Goal: Information Seeking & Learning: Learn about a topic

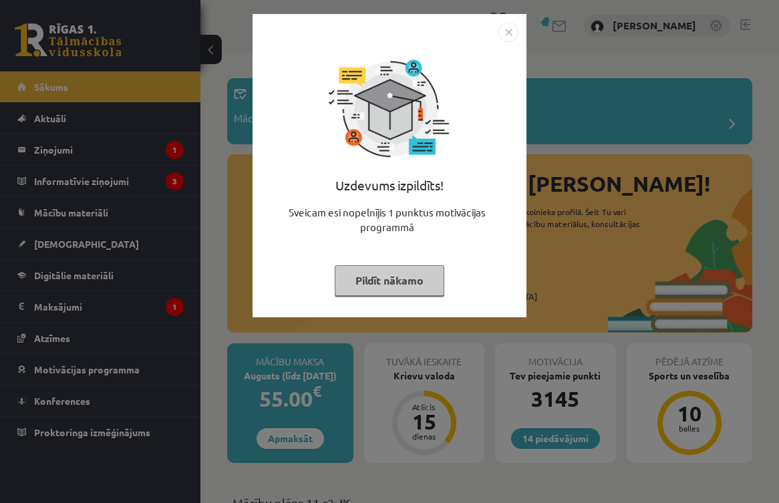
click at [507, 28] on img "Close" at bounding box center [509, 32] width 20 height 20
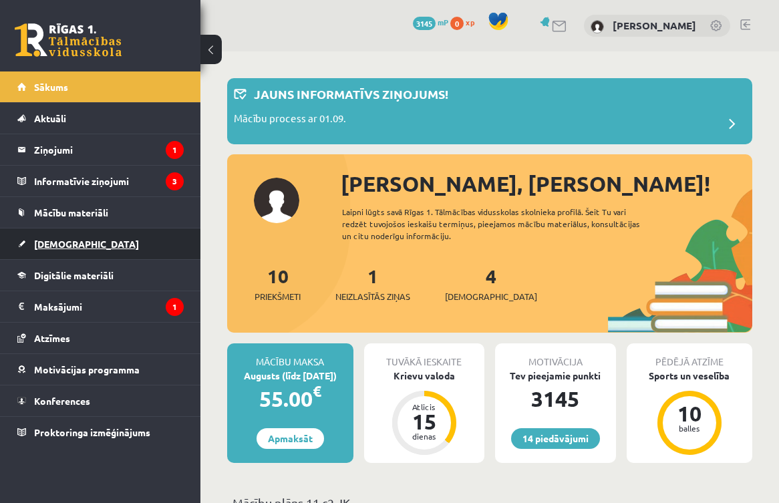
click at [70, 255] on link "[DEMOGRAPHIC_DATA]" at bounding box center [100, 244] width 166 height 31
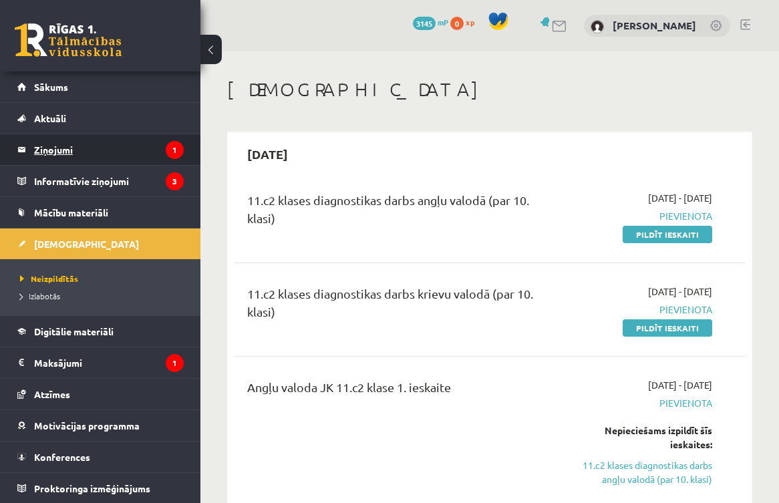
click at [142, 156] on legend "Ziņojumi 1" at bounding box center [109, 149] width 150 height 31
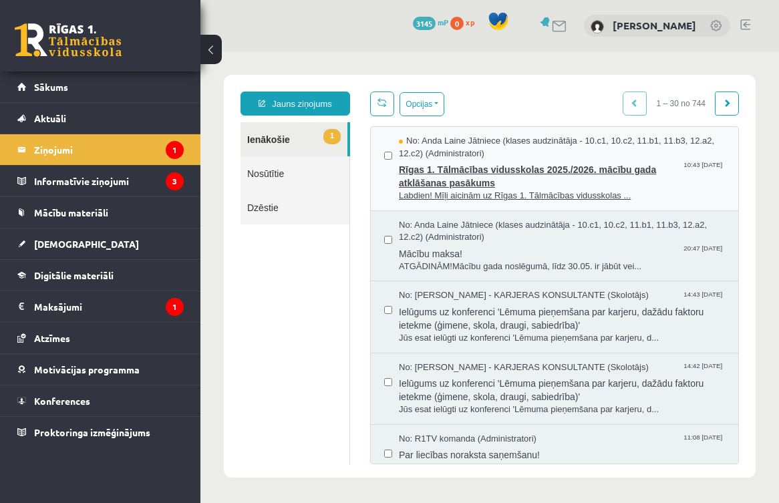
click at [560, 149] on span "No: Anda Laine Jātniece (klases audzinātāja - 10.c1, 10.c2, 11.b1, 11.b3, 12.a2…" at bounding box center [562, 147] width 326 height 25
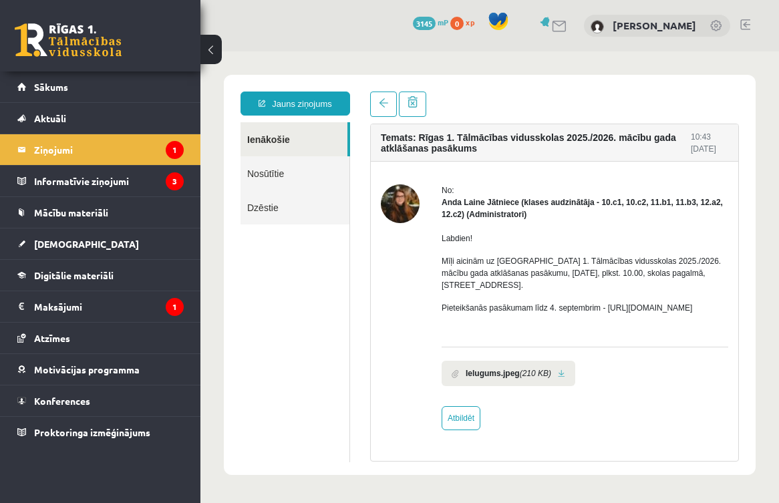
scroll to position [4, 0]
click at [112, 180] on legend "Informatīvie ziņojumi 3" at bounding box center [109, 181] width 150 height 31
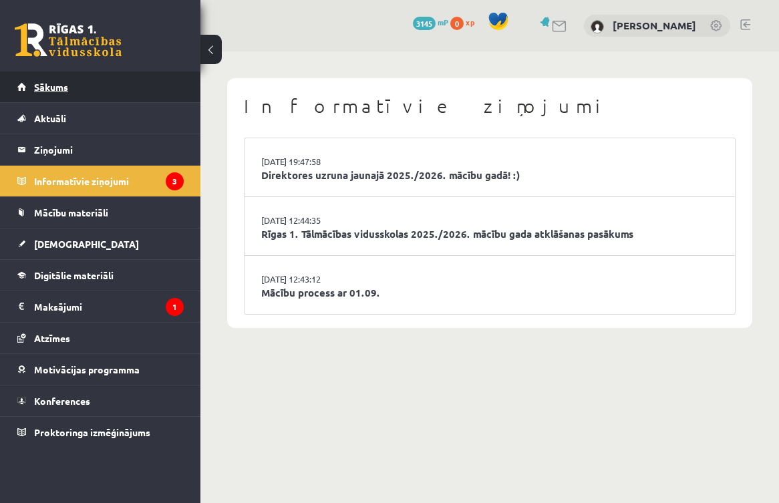
click at [110, 82] on link "Sākums" at bounding box center [100, 87] width 166 height 31
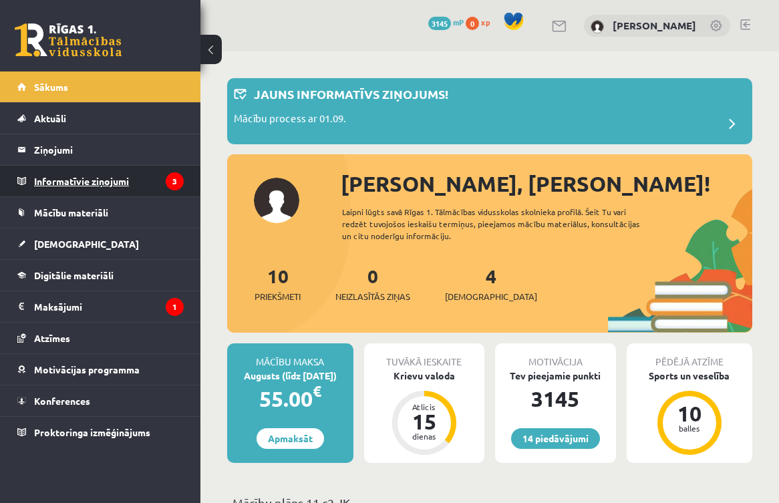
click at [116, 182] on legend "Informatīvie ziņojumi 3" at bounding box center [109, 181] width 150 height 31
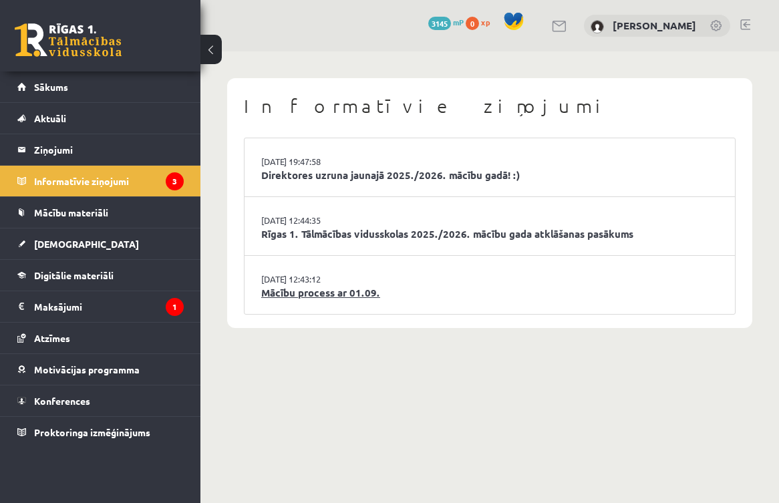
click at [490, 291] on link "Mācību process ar 01.09." at bounding box center [489, 292] width 457 height 15
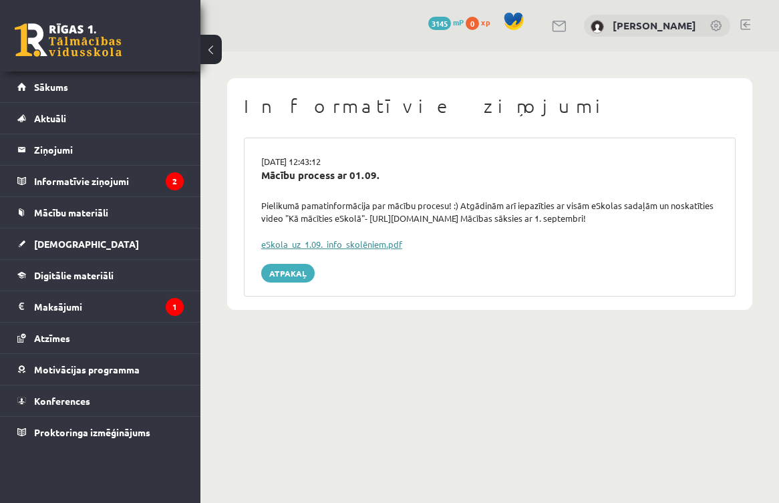
click at [360, 242] on link "eSkola_uz_1.09._info_skolēniem.pdf" at bounding box center [331, 244] width 141 height 11
click at [99, 245] on link "[DEMOGRAPHIC_DATA]" at bounding box center [100, 244] width 166 height 31
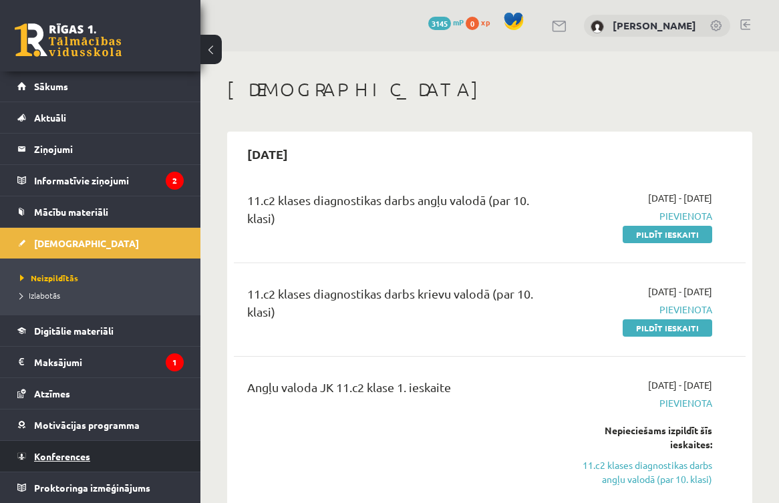
scroll to position [1, 0]
click at [103, 461] on link "Konferences" at bounding box center [100, 456] width 166 height 31
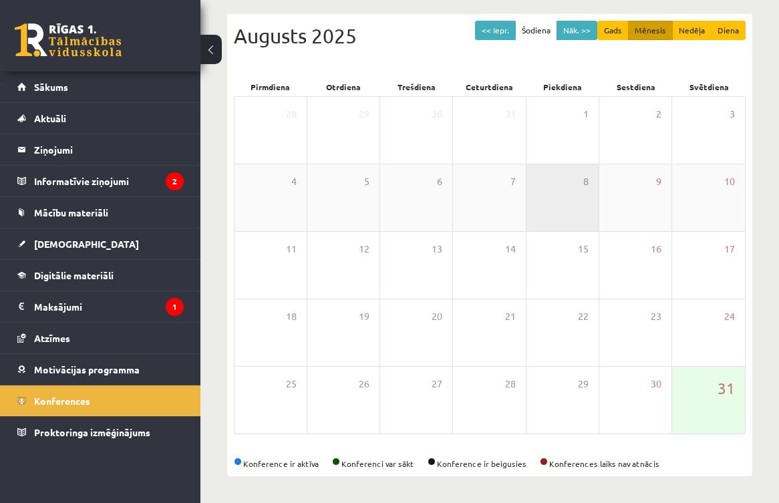
scroll to position [135, 0]
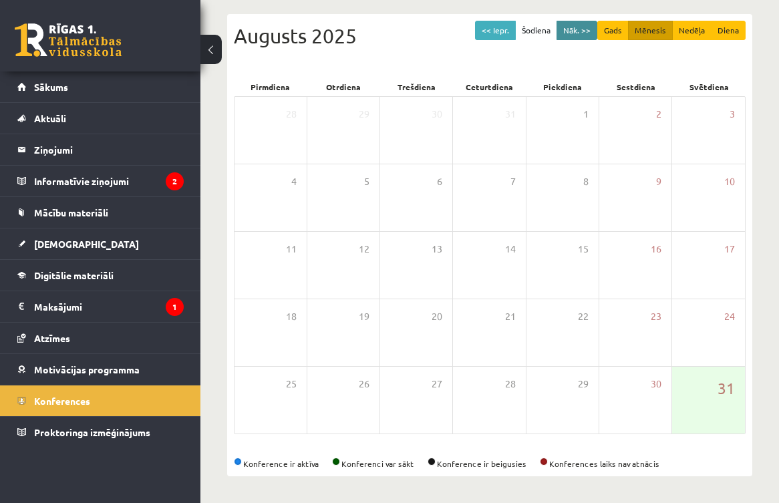
click at [580, 35] on button "Nāk. >>" at bounding box center [577, 30] width 41 height 19
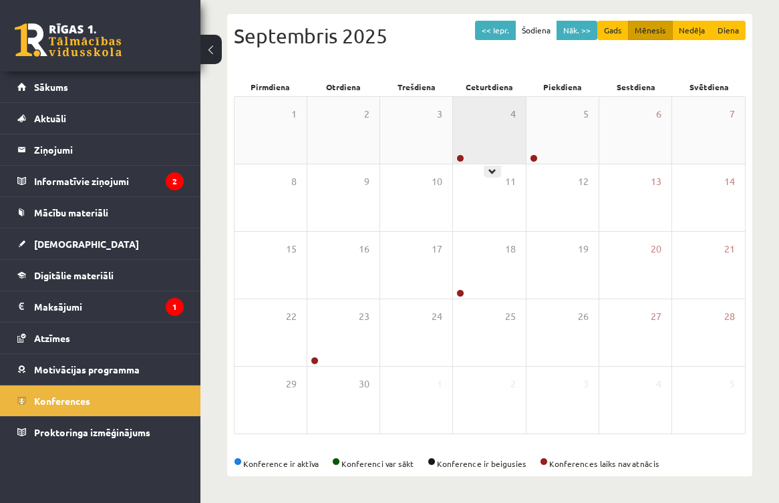
click at [491, 138] on div "4" at bounding box center [489, 130] width 72 height 67
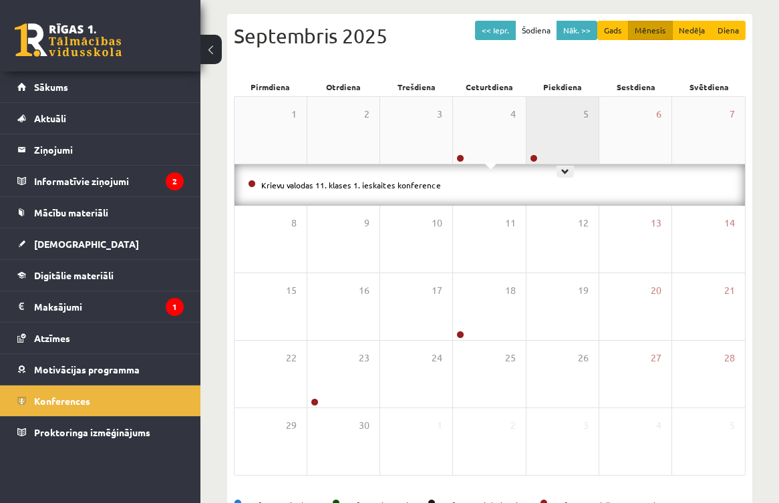
click at [541, 138] on div "5" at bounding box center [563, 130] width 72 height 67
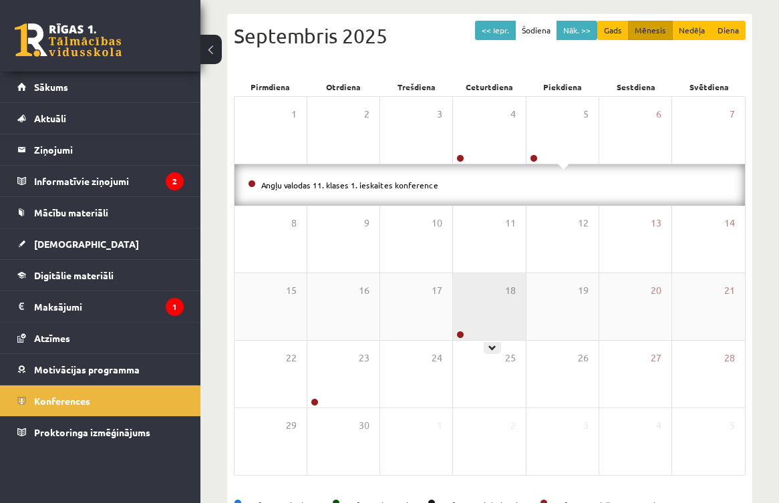
click at [482, 314] on div "18" at bounding box center [489, 306] width 72 height 67
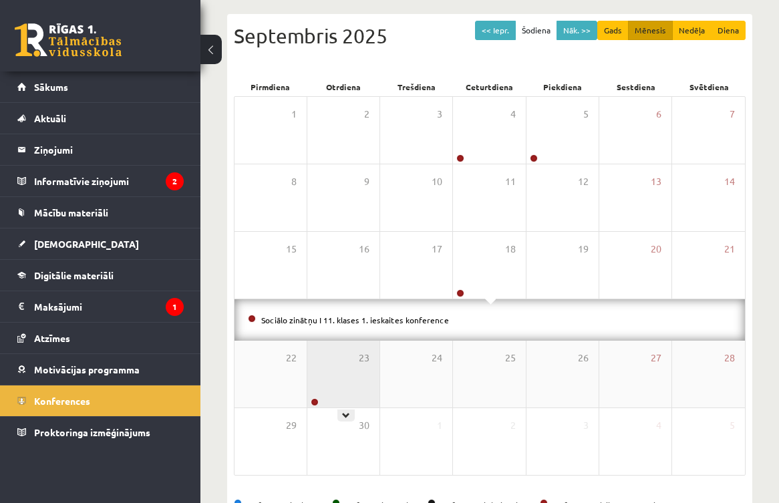
click at [351, 383] on div "23" at bounding box center [343, 374] width 72 height 67
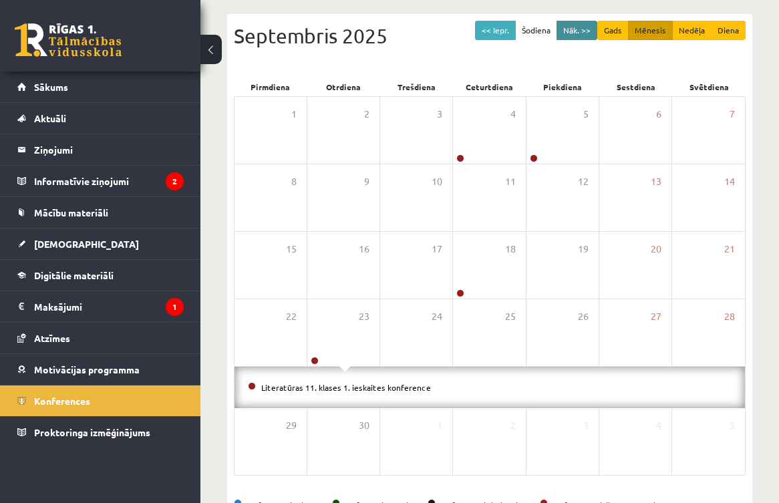
click at [573, 29] on button "Nāk. >>" at bounding box center [577, 30] width 41 height 19
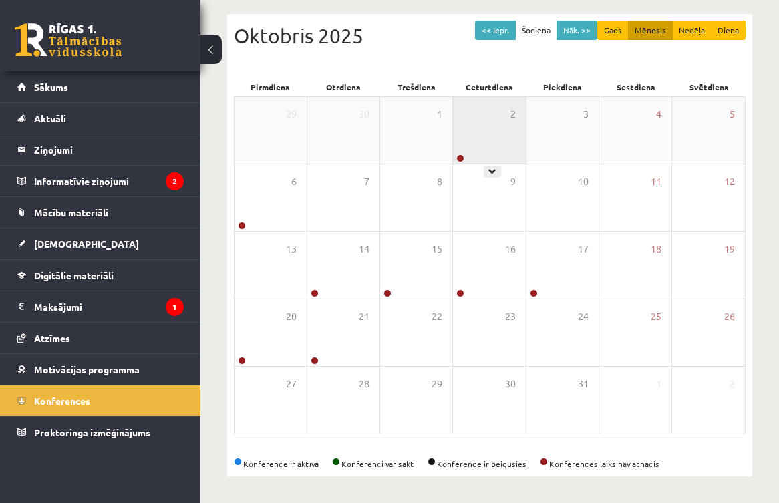
click at [483, 134] on div "2" at bounding box center [489, 130] width 72 height 67
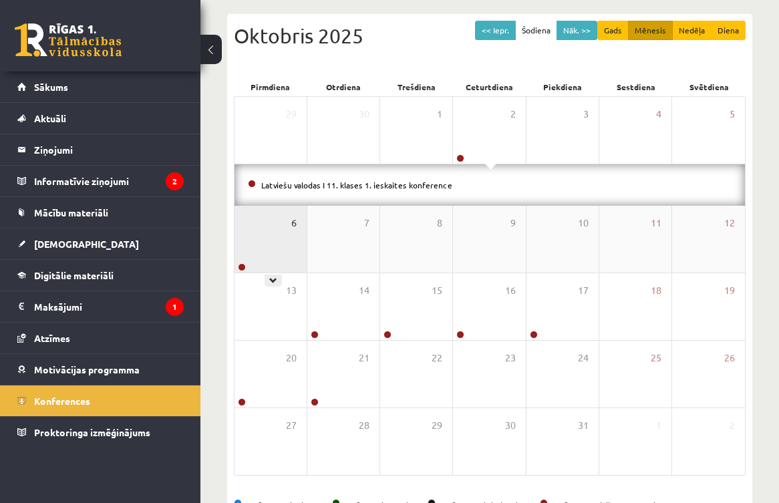
click at [292, 225] on span "6" at bounding box center [293, 223] width 5 height 15
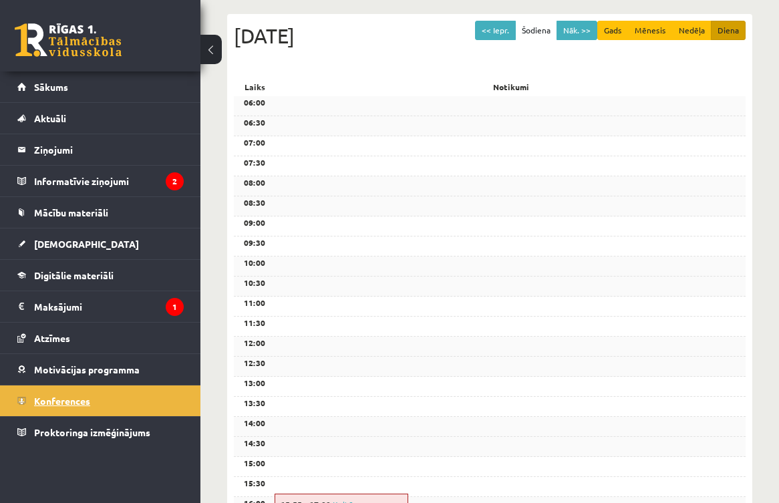
click at [145, 390] on link "Konferences" at bounding box center [100, 401] width 166 height 31
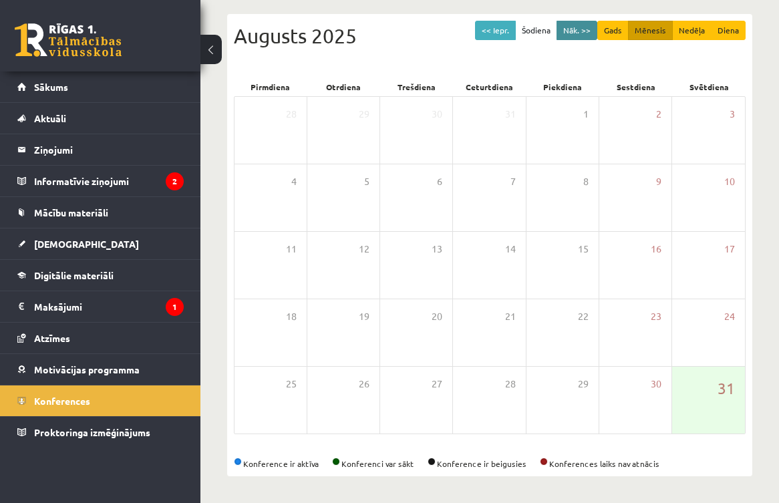
click at [578, 31] on button "Nāk. >>" at bounding box center [577, 30] width 41 height 19
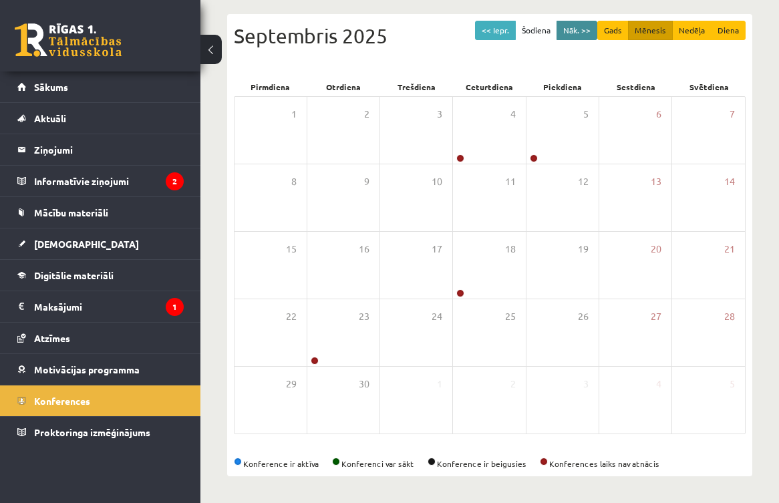
click at [578, 31] on button "Nāk. >>" at bounding box center [577, 30] width 41 height 19
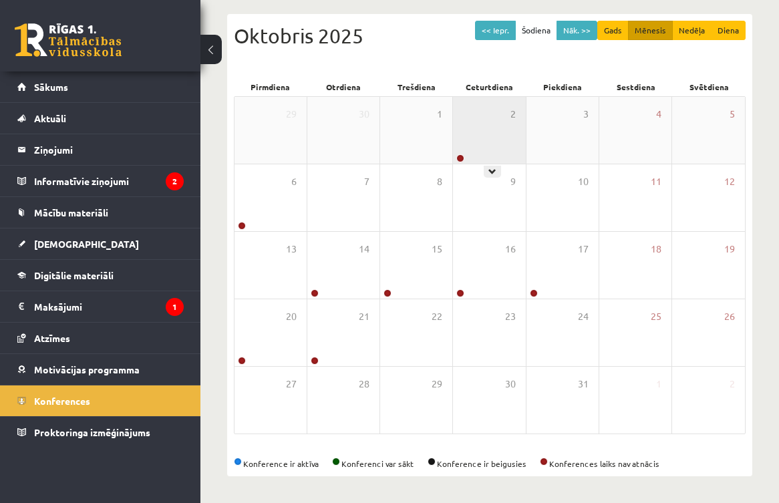
click at [509, 132] on div "2" at bounding box center [489, 130] width 72 height 67
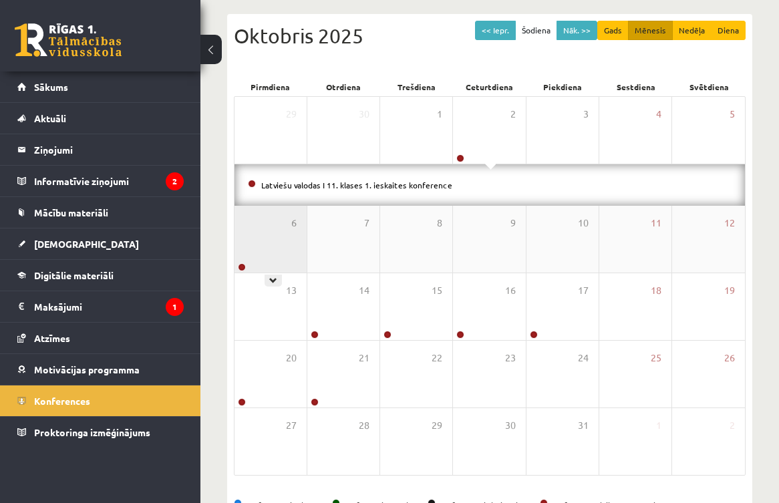
click at [287, 239] on div "6" at bounding box center [271, 239] width 72 height 67
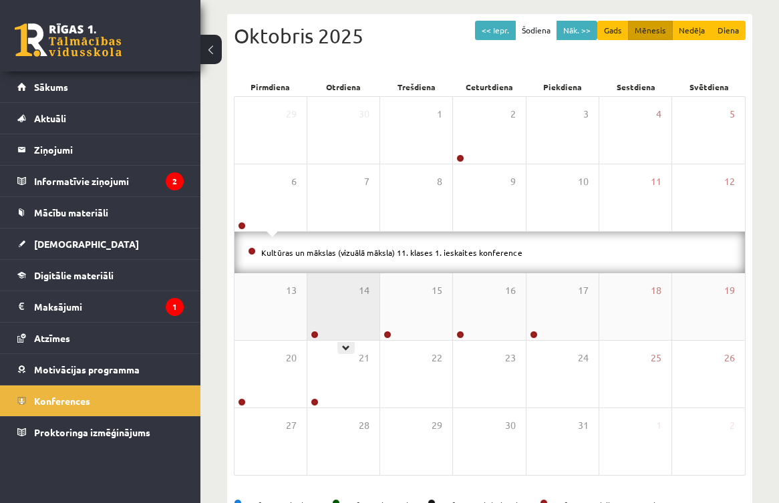
click at [340, 298] on div "14" at bounding box center [343, 306] width 72 height 67
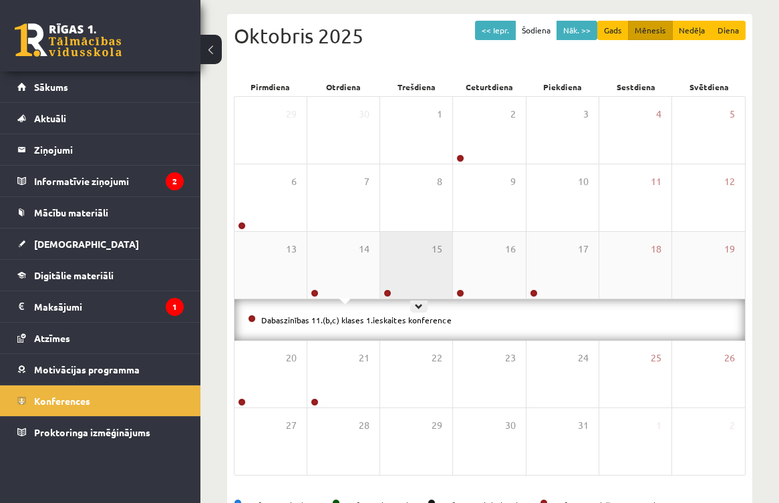
click at [418, 263] on div "15" at bounding box center [416, 265] width 72 height 67
